Goal: Information Seeking & Learning: Learn about a topic

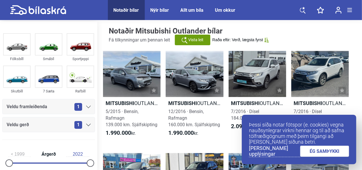
click at [325, 153] on link "ÉG SAMÞYKKI" at bounding box center [324, 151] width 49 height 11
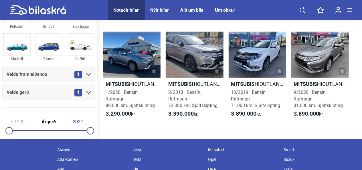
scroll to position [335, 0]
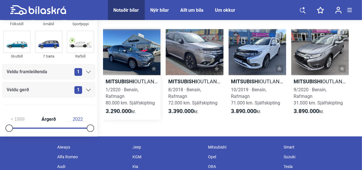
click at [137, 80] on h2 "Mitsubishi OUTLANDER INTENSE" at bounding box center [132, 81] width 58 height 7
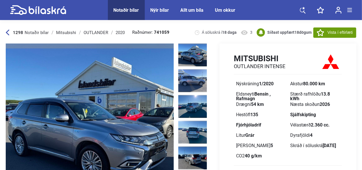
click at [194, 53] on img at bounding box center [192, 55] width 29 height 23
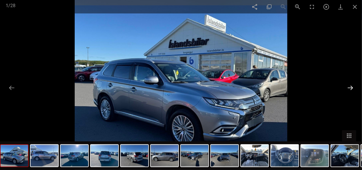
click at [350, 87] on button at bounding box center [350, 87] width 12 height 11
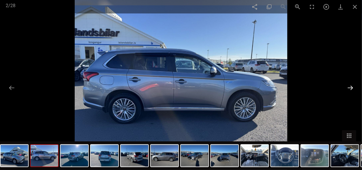
click at [350, 87] on button at bounding box center [350, 87] width 12 height 11
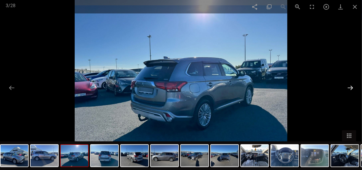
click at [350, 87] on button at bounding box center [350, 87] width 12 height 11
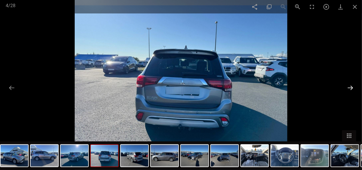
click at [350, 87] on button at bounding box center [350, 87] width 12 height 11
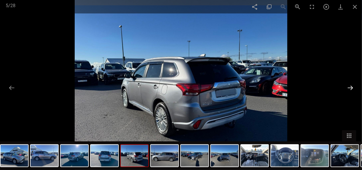
click at [350, 87] on button at bounding box center [350, 87] width 12 height 11
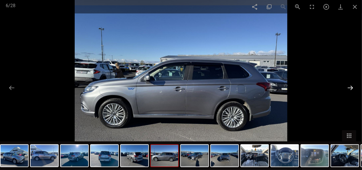
click at [350, 87] on button at bounding box center [350, 87] width 12 height 11
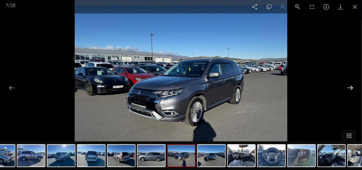
click at [350, 87] on button at bounding box center [350, 87] width 12 height 11
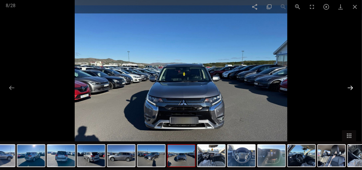
click at [350, 87] on button at bounding box center [350, 87] width 12 height 11
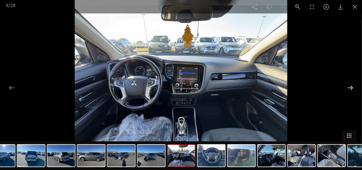
click at [350, 87] on button at bounding box center [350, 87] width 12 height 11
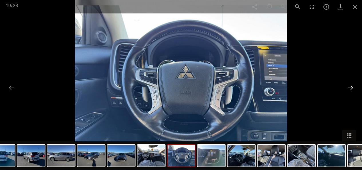
click at [350, 87] on button at bounding box center [350, 87] width 12 height 11
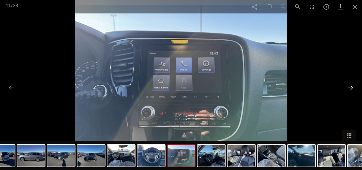
click at [350, 87] on button at bounding box center [350, 87] width 12 height 11
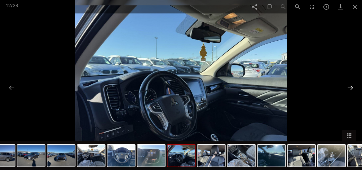
click at [350, 87] on button at bounding box center [350, 87] width 12 height 11
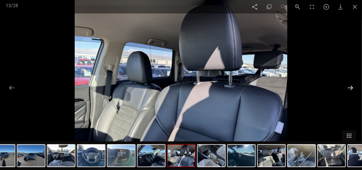
click at [350, 87] on button at bounding box center [350, 87] width 12 height 11
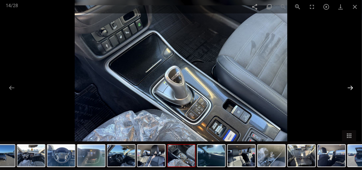
click at [350, 87] on button at bounding box center [350, 87] width 12 height 11
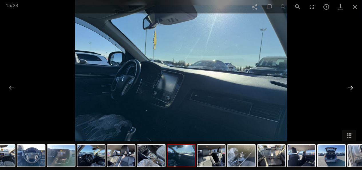
click at [350, 87] on button at bounding box center [350, 87] width 12 height 11
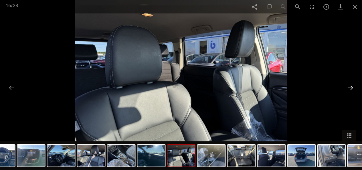
click at [350, 87] on button at bounding box center [350, 87] width 12 height 11
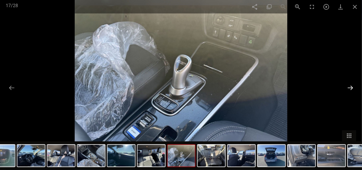
click at [350, 87] on button at bounding box center [350, 87] width 12 height 11
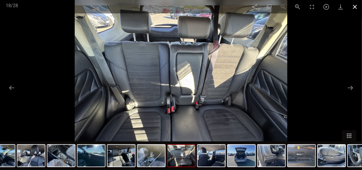
click at [356, 6] on span at bounding box center [355, 6] width 14 height 13
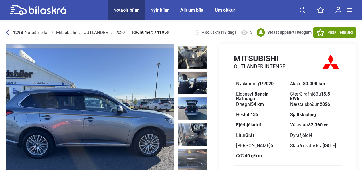
scroll to position [438, 0]
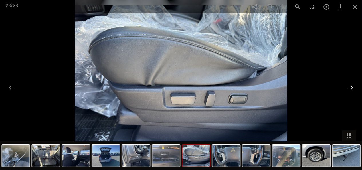
click at [350, 89] on button at bounding box center [350, 87] width 12 height 11
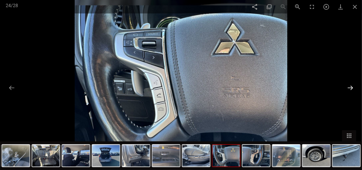
click at [350, 89] on button at bounding box center [350, 87] width 12 height 11
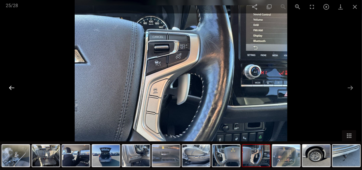
click at [11, 87] on button at bounding box center [12, 87] width 12 height 11
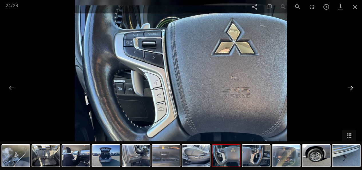
click at [351, 87] on button at bounding box center [350, 87] width 12 height 11
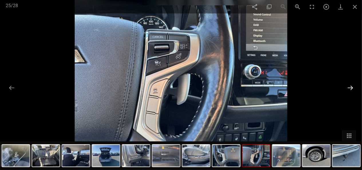
click at [351, 87] on button at bounding box center [350, 87] width 12 height 11
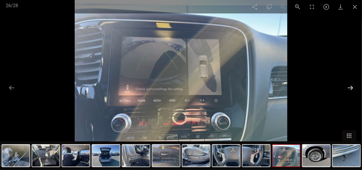
click at [351, 87] on button at bounding box center [350, 87] width 12 height 11
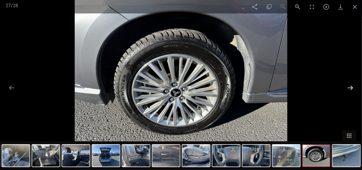
click at [351, 87] on button at bounding box center [350, 87] width 12 height 11
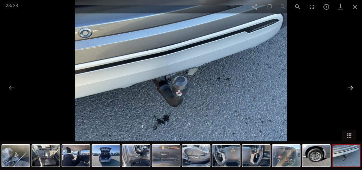
click at [351, 87] on button at bounding box center [350, 87] width 12 height 11
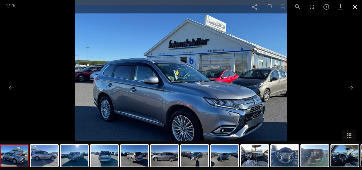
click at [355, 8] on span at bounding box center [355, 6] width 14 height 13
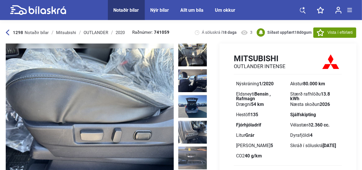
click at [6, 33] on icon at bounding box center [8, 32] width 4 height 6
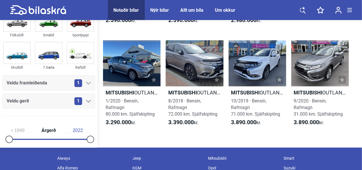
scroll to position [346, 0]
